Goal: Find specific fact: Find specific fact

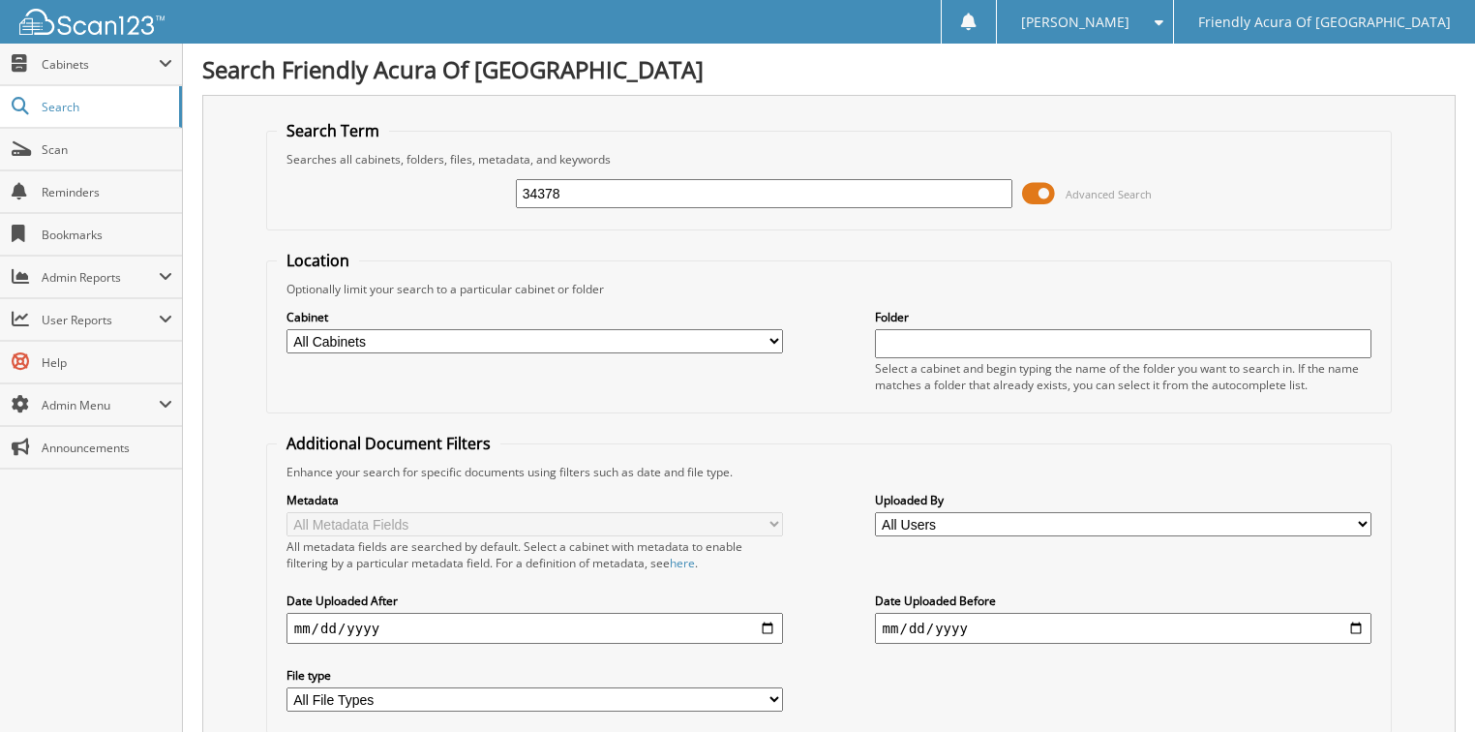
type input "34378"
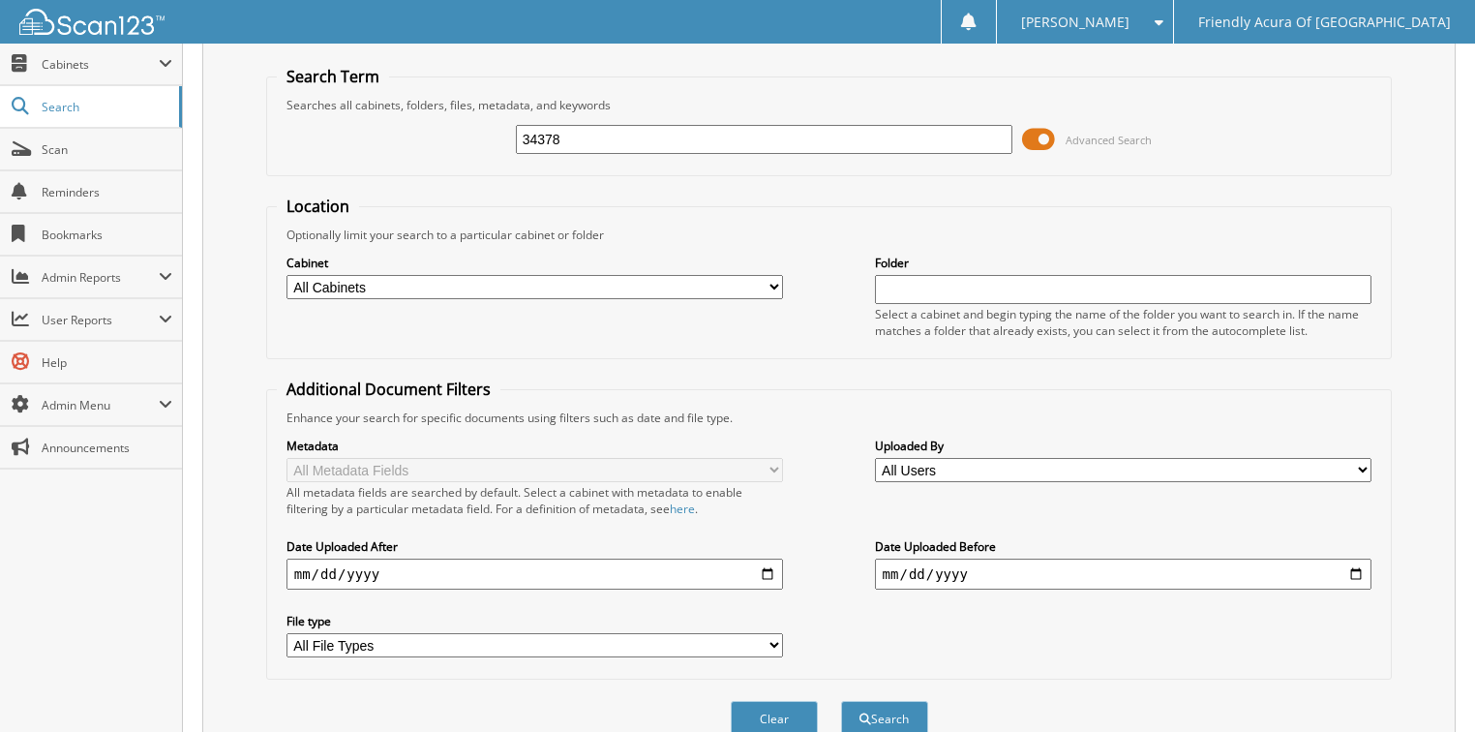
scroll to position [464, 0]
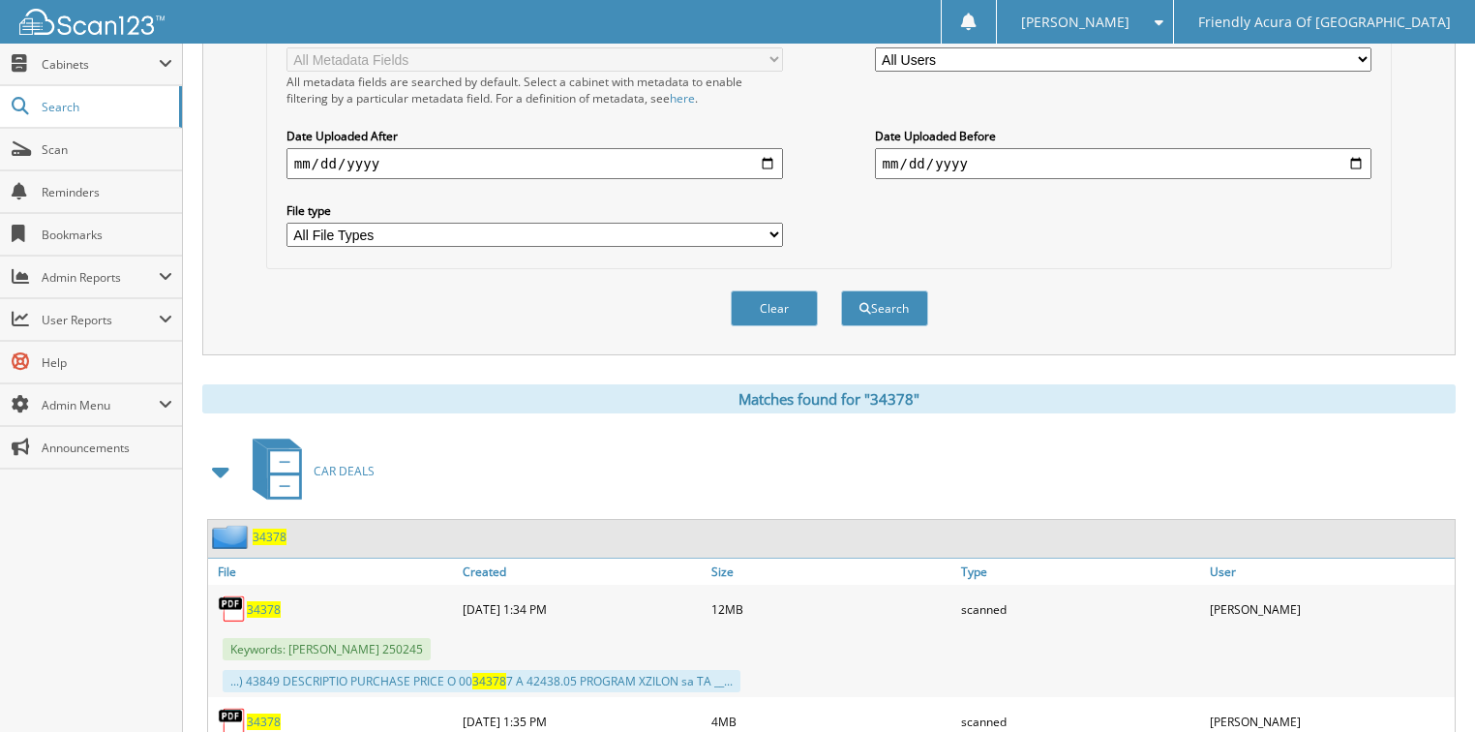
click at [267, 601] on span "34378" at bounding box center [264, 609] width 34 height 16
click at [774, 298] on button "Clear" at bounding box center [774, 308] width 87 height 36
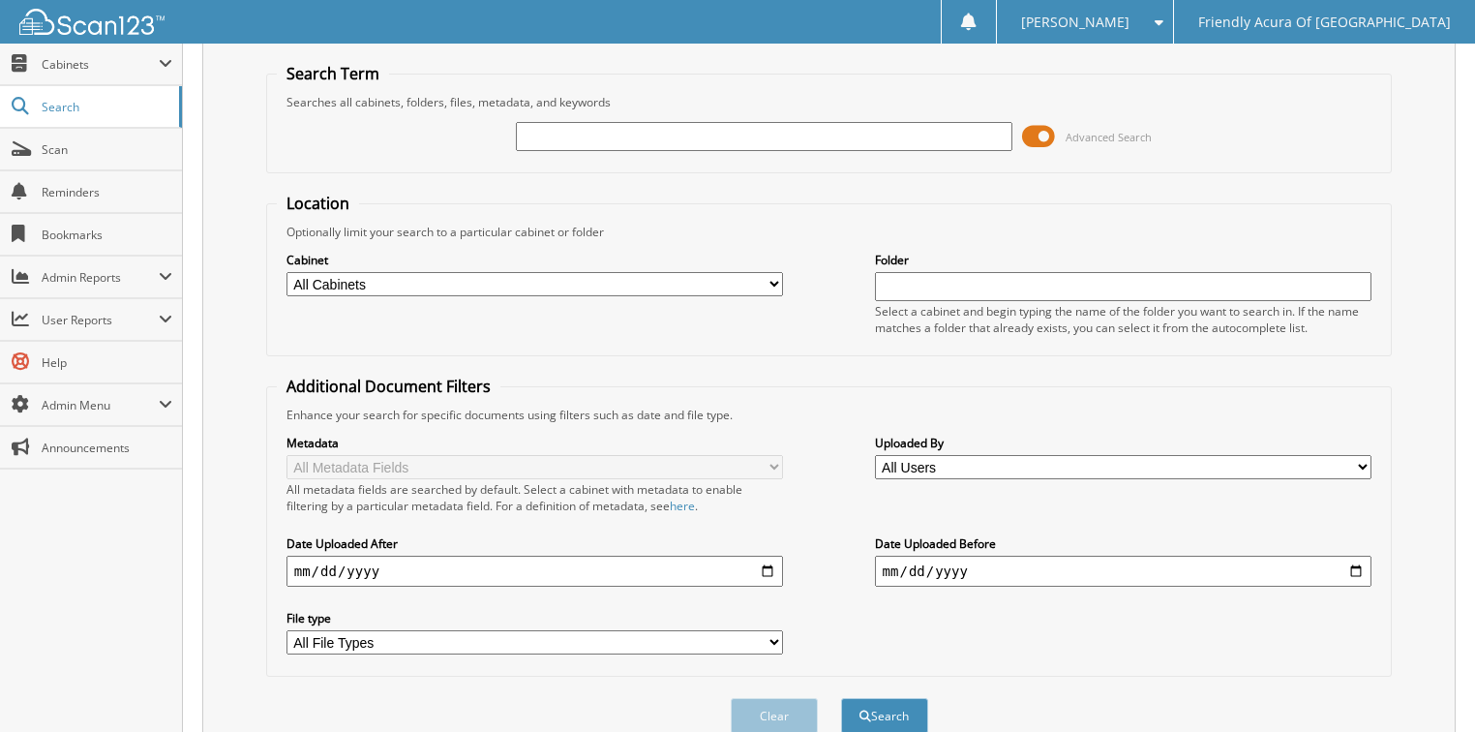
scroll to position [0, 0]
